Goal: Transaction & Acquisition: Purchase product/service

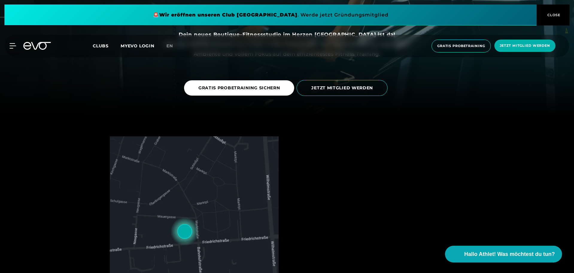
scroll to position [120, 0]
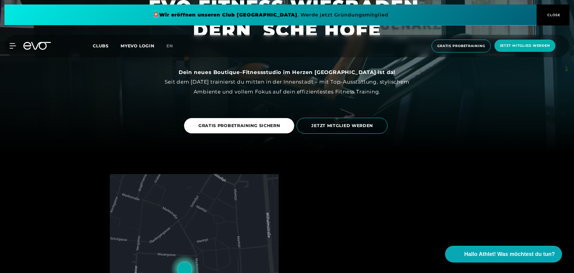
click at [94, 45] on span "Clubs" at bounding box center [101, 45] width 16 height 5
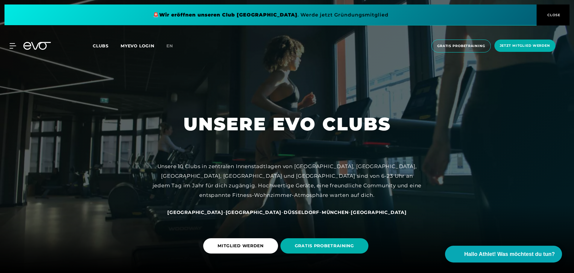
click at [97, 45] on span "Clubs" at bounding box center [101, 45] width 16 height 5
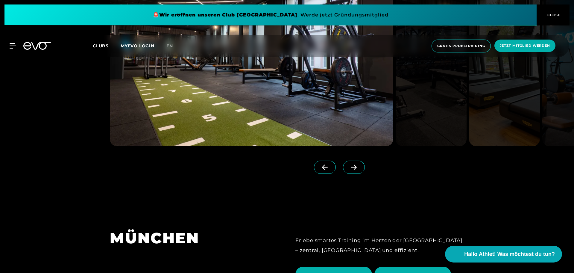
scroll to position [1656, 0]
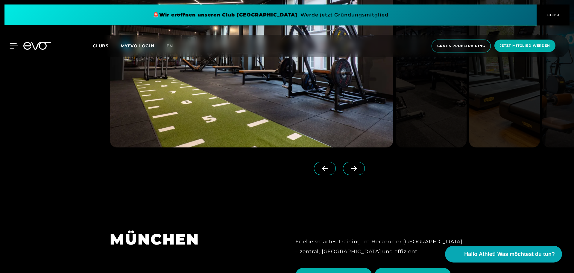
click at [12, 46] on icon at bounding box center [14, 45] width 8 height 5
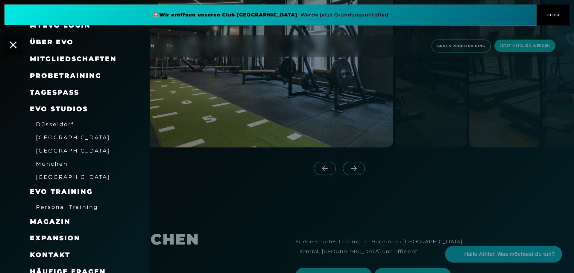
scroll to position [20, 0]
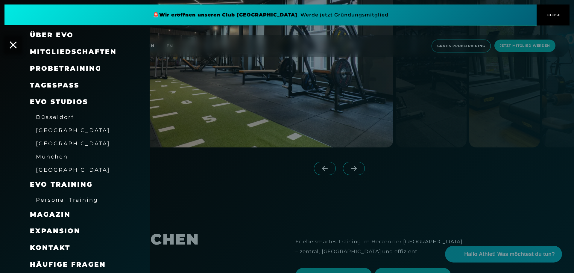
click at [81, 50] on span "Mitgliedschaften" at bounding box center [73, 52] width 87 height 8
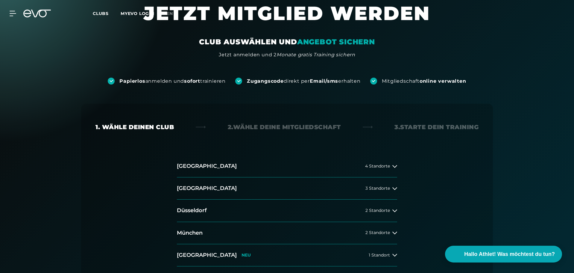
scroll to position [120, 0]
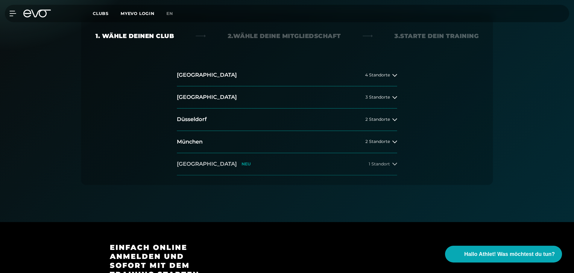
click at [388, 161] on button "[GEOGRAPHIC_DATA] NEU 1 Standort" at bounding box center [287, 164] width 220 height 22
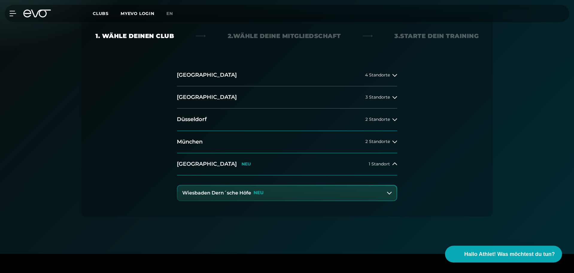
click at [237, 193] on h3 "Wiesbaden Dern´sche Höfe" at bounding box center [216, 192] width 69 height 5
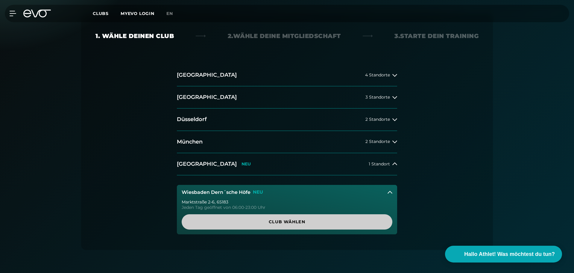
click at [236, 220] on span "Club wählen" at bounding box center [287, 221] width 182 height 6
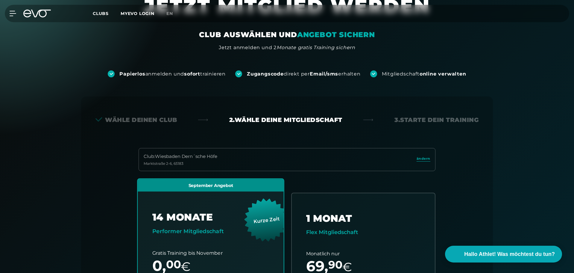
scroll to position [0, 0]
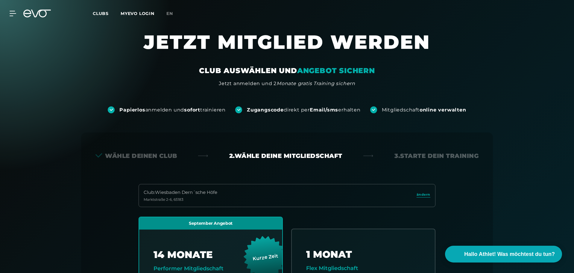
click at [105, 13] on span "Clubs" at bounding box center [101, 13] width 16 height 5
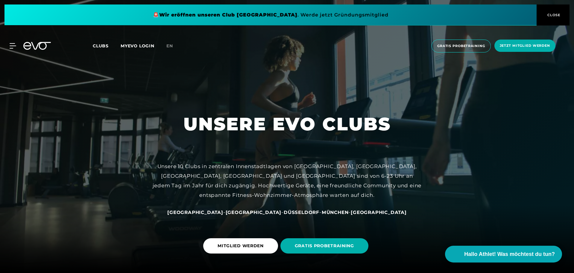
click at [19, 45] on div "MyEVO Login Über EVO Mitgliedschaften Probetraining TAGESPASS EVO Studios [GEOG…" at bounding box center [9, 45] width 21 height 5
click at [17, 45] on div "MyEVO Login Über EVO Mitgliedschaften Probetraining TAGESPASS EVO Studios [GEOG…" at bounding box center [9, 45] width 21 height 5
click at [16, 46] on icon at bounding box center [14, 45] width 8 height 5
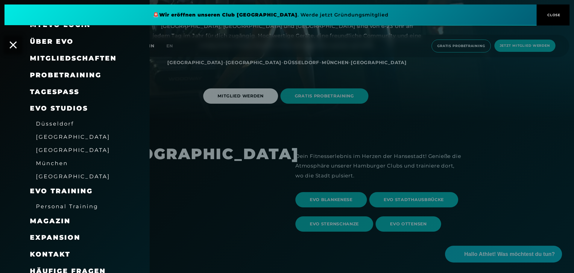
scroll to position [20, 0]
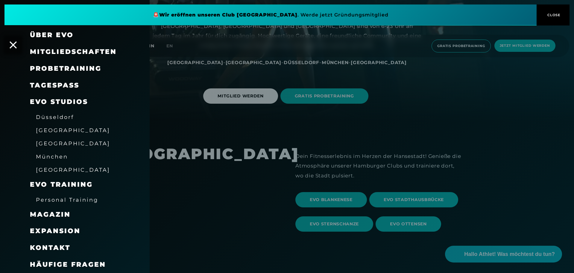
click at [78, 264] on span "Häufige Fragen" at bounding box center [68, 264] width 76 height 8
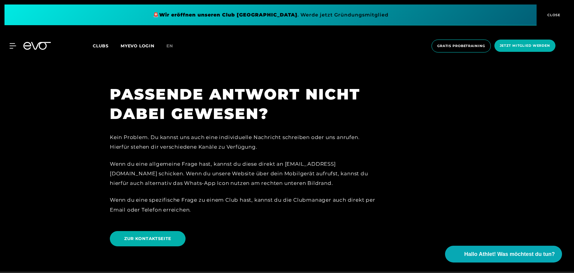
scroll to position [1319, 0]
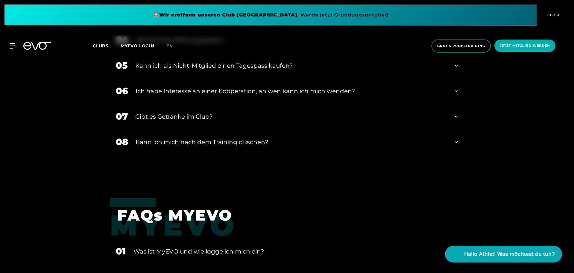
click at [554, 16] on span "CLOSE" at bounding box center [553, 14] width 15 height 5
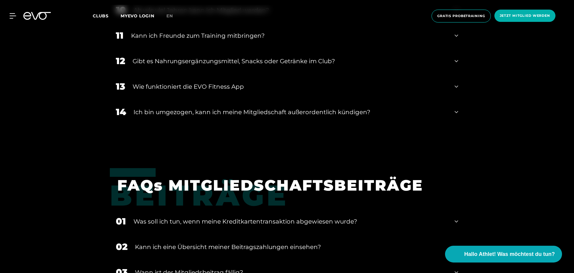
scroll to position [542, 0]
